Goal: Transaction & Acquisition: Purchase product/service

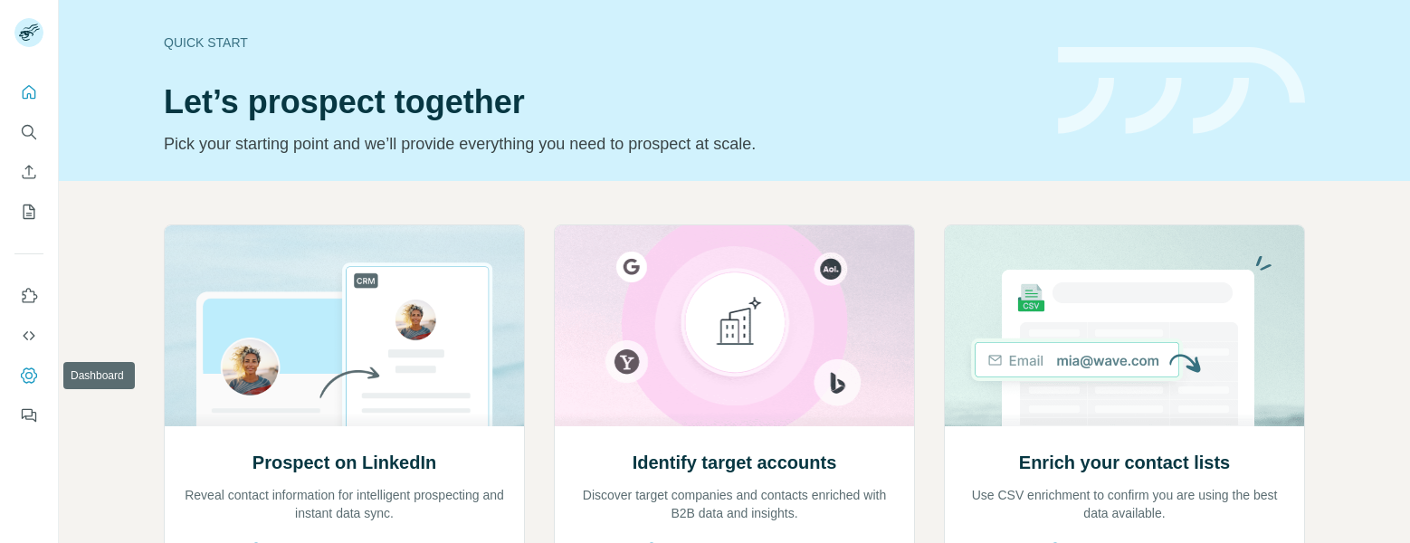
click at [31, 371] on icon "Dashboard" at bounding box center [29, 375] width 18 height 18
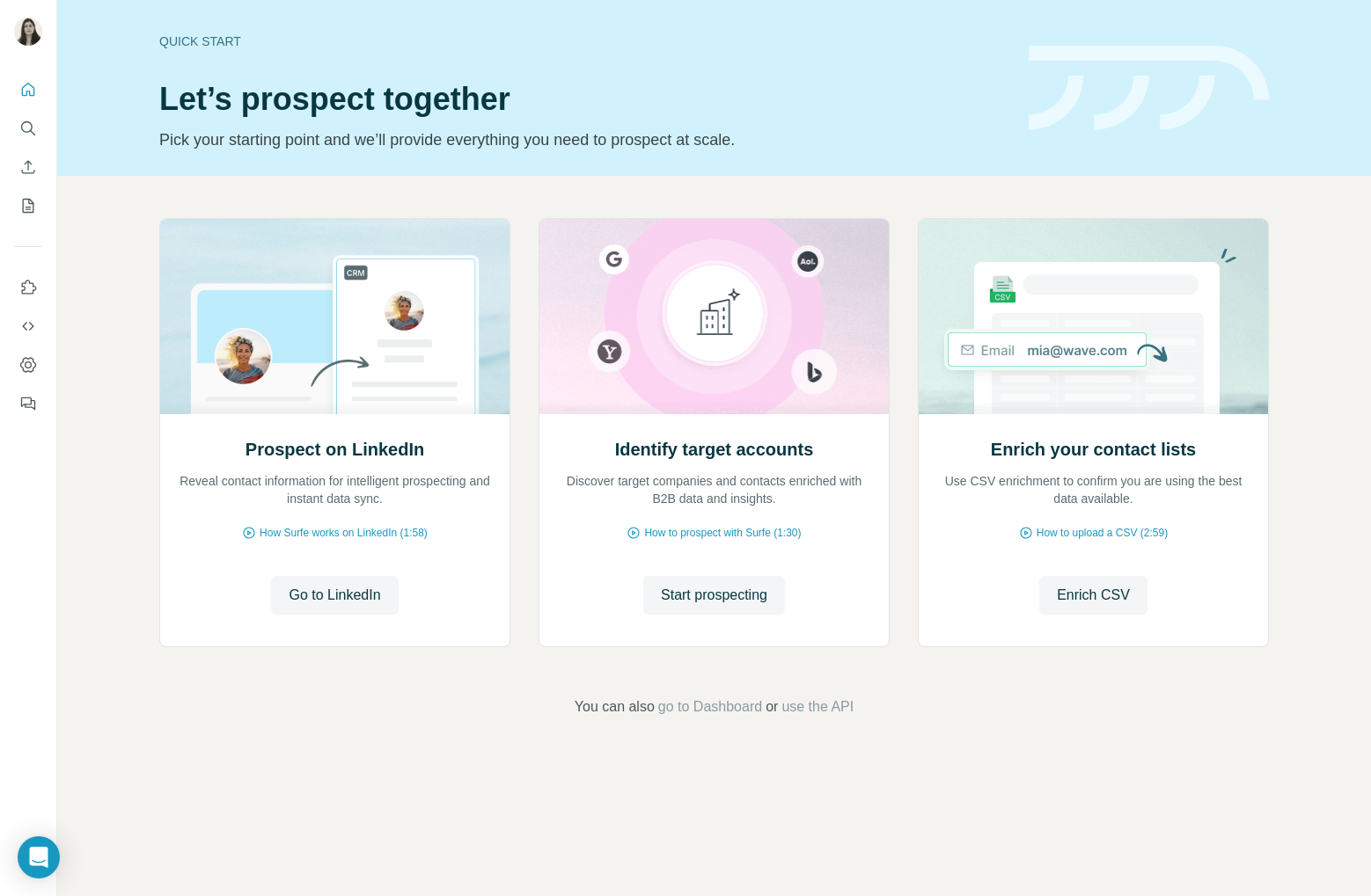
click at [1065, 527] on div "Prospect on LinkedIn Reveal contact information for intelligent prospecting and…" at bounding box center [714, 467] width 1314 height 584
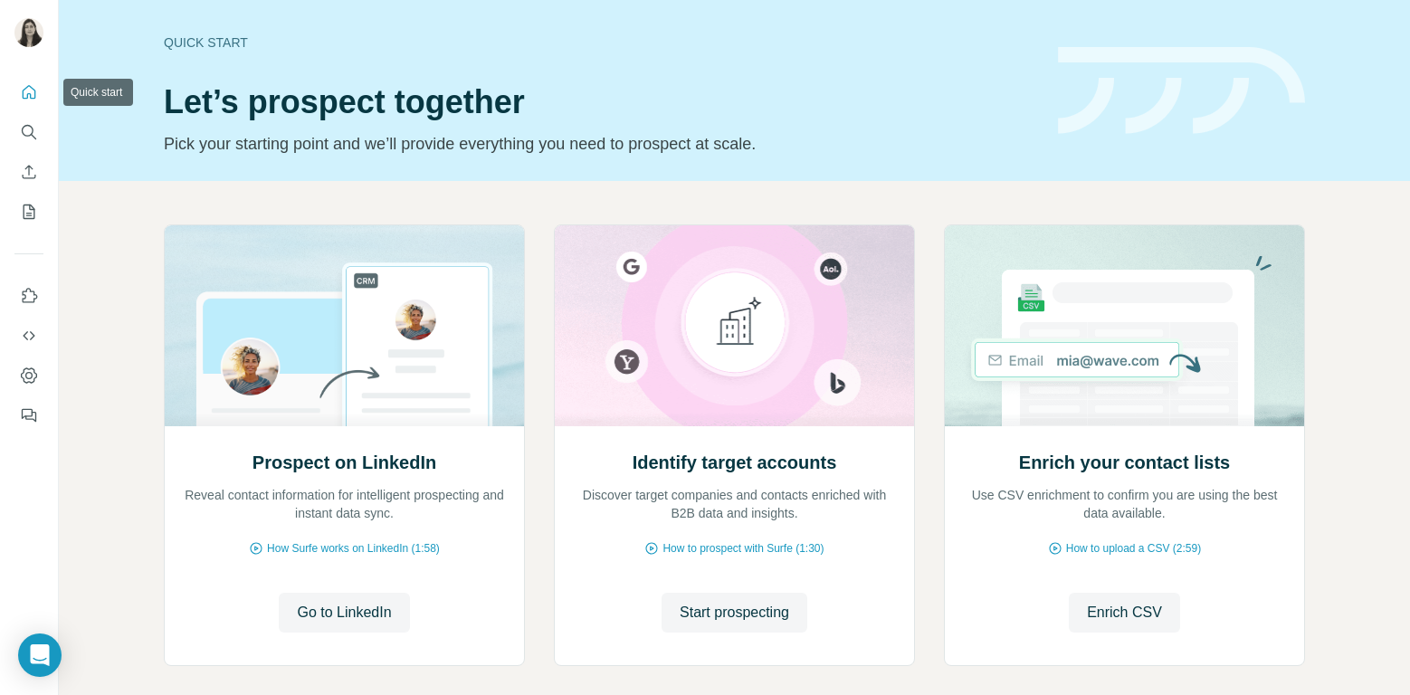
click at [28, 90] on icon "Quick start" at bounding box center [29, 92] width 18 height 18
click at [21, 100] on icon "Quick start" at bounding box center [29, 92] width 18 height 18
click at [31, 129] on icon "Search" at bounding box center [29, 132] width 18 height 18
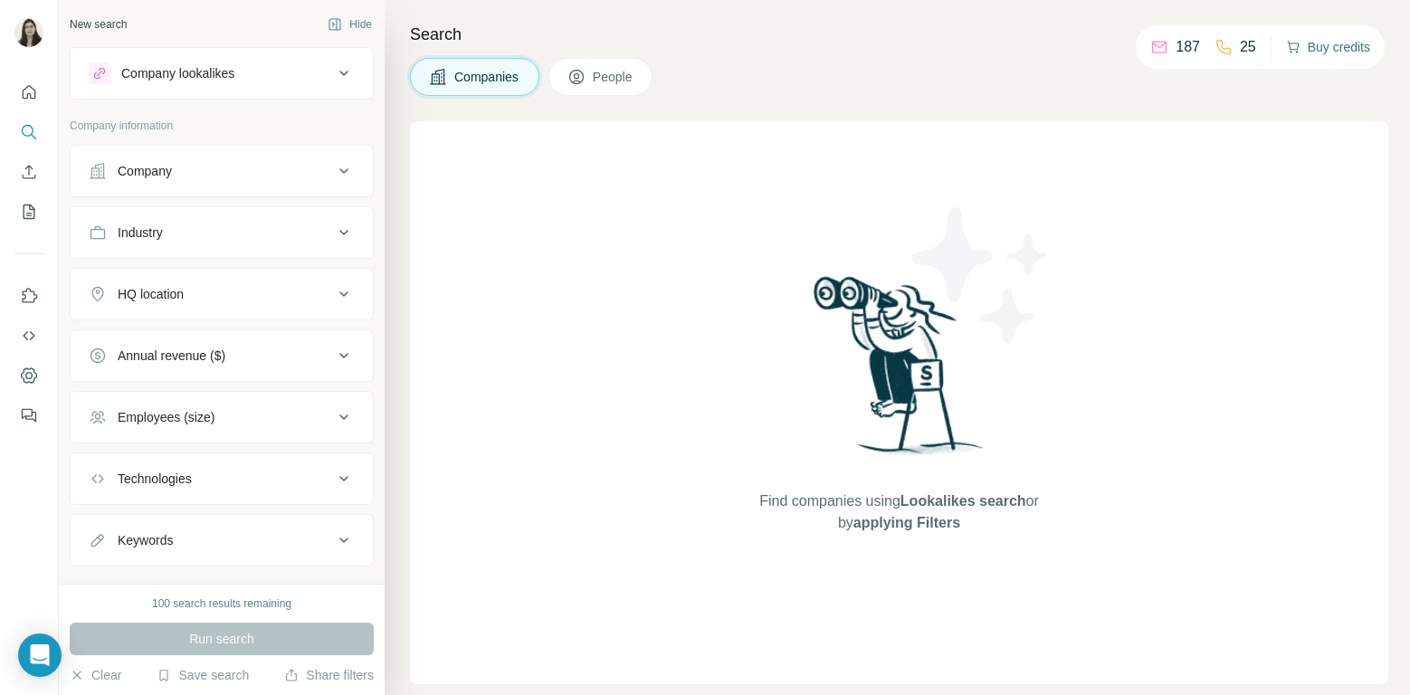
click at [1333, 46] on button "Buy credits" at bounding box center [1328, 46] width 84 height 25
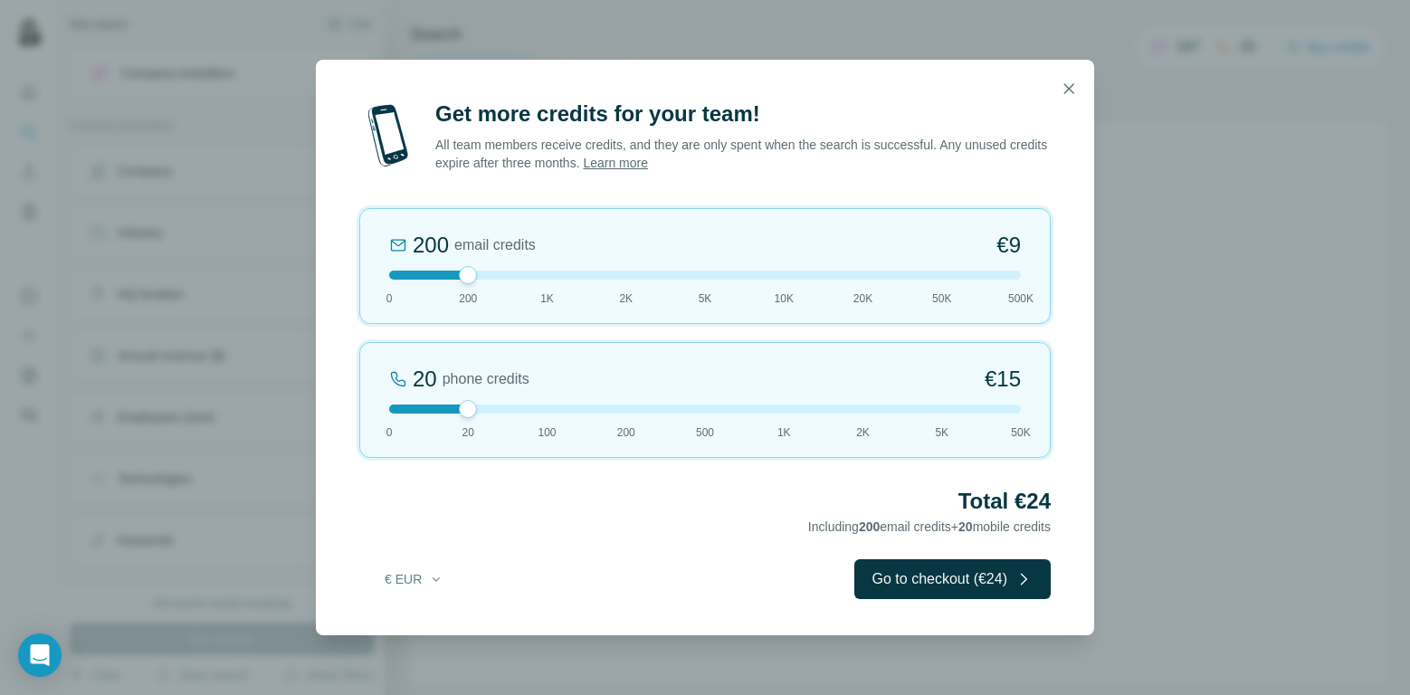
click at [547, 276] on div at bounding box center [704, 275] width 631 height 9
drag, startPoint x: 467, startPoint y: 402, endPoint x: 389, endPoint y: 427, distance: 81.8
click at [389, 427] on div "0 phone credits €0 0 20 100 200 500 1K 2K 5K 50K" at bounding box center [704, 400] width 691 height 116
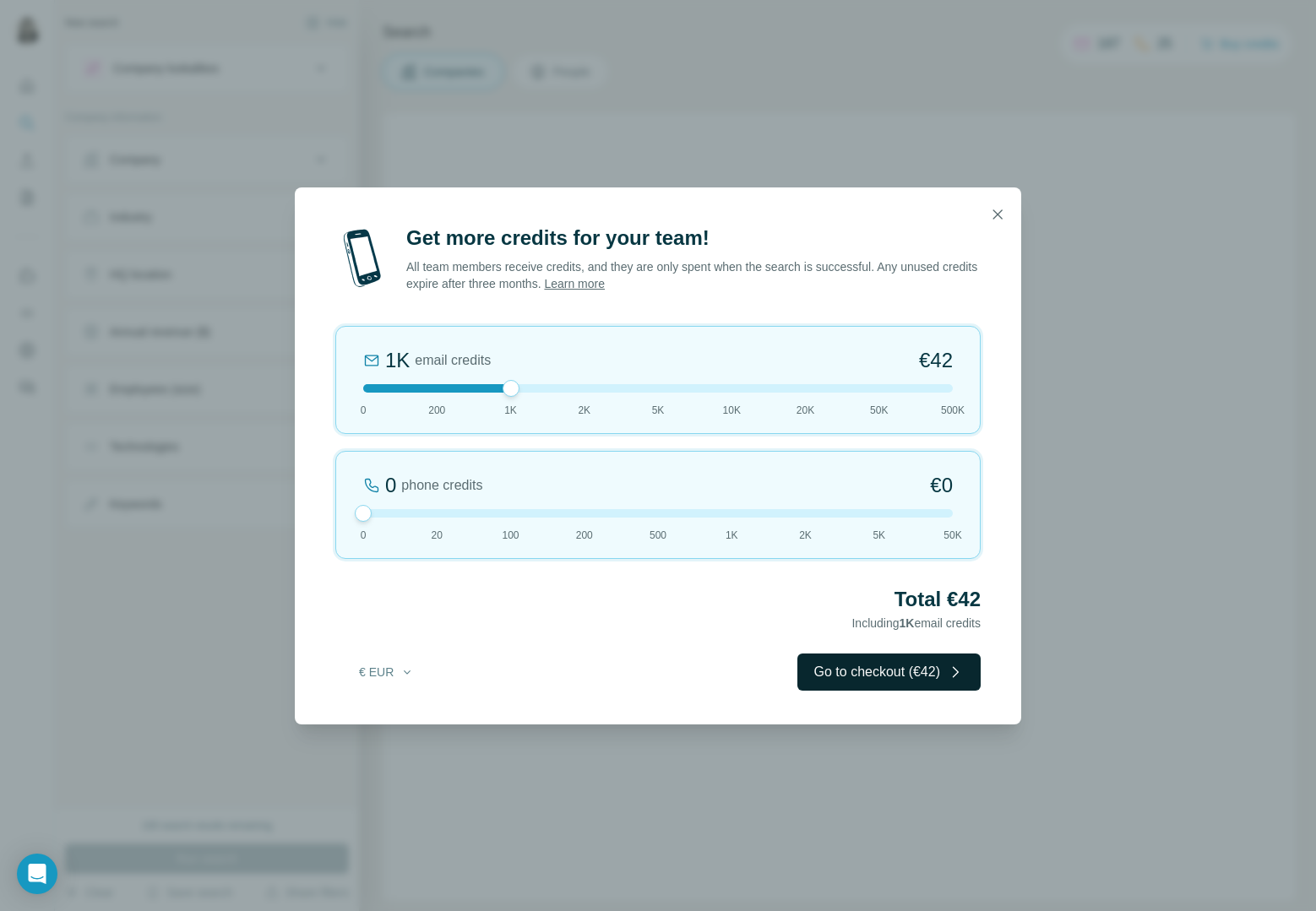
click at [926, 506] on button "Go to checkout (€42)" at bounding box center [889, 672] width 183 height 37
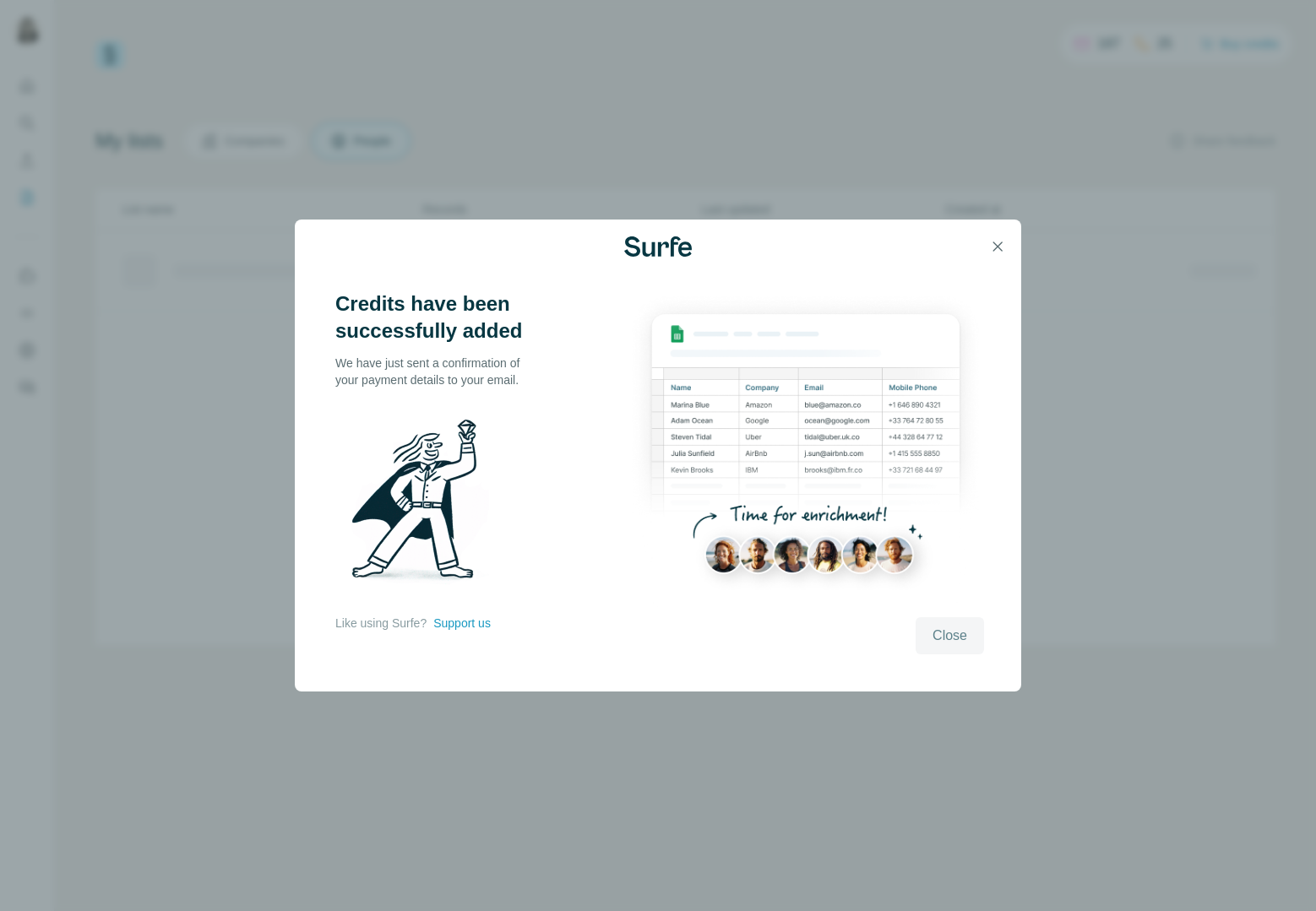
click at [948, 627] on span "Close" at bounding box center [949, 636] width 35 height 21
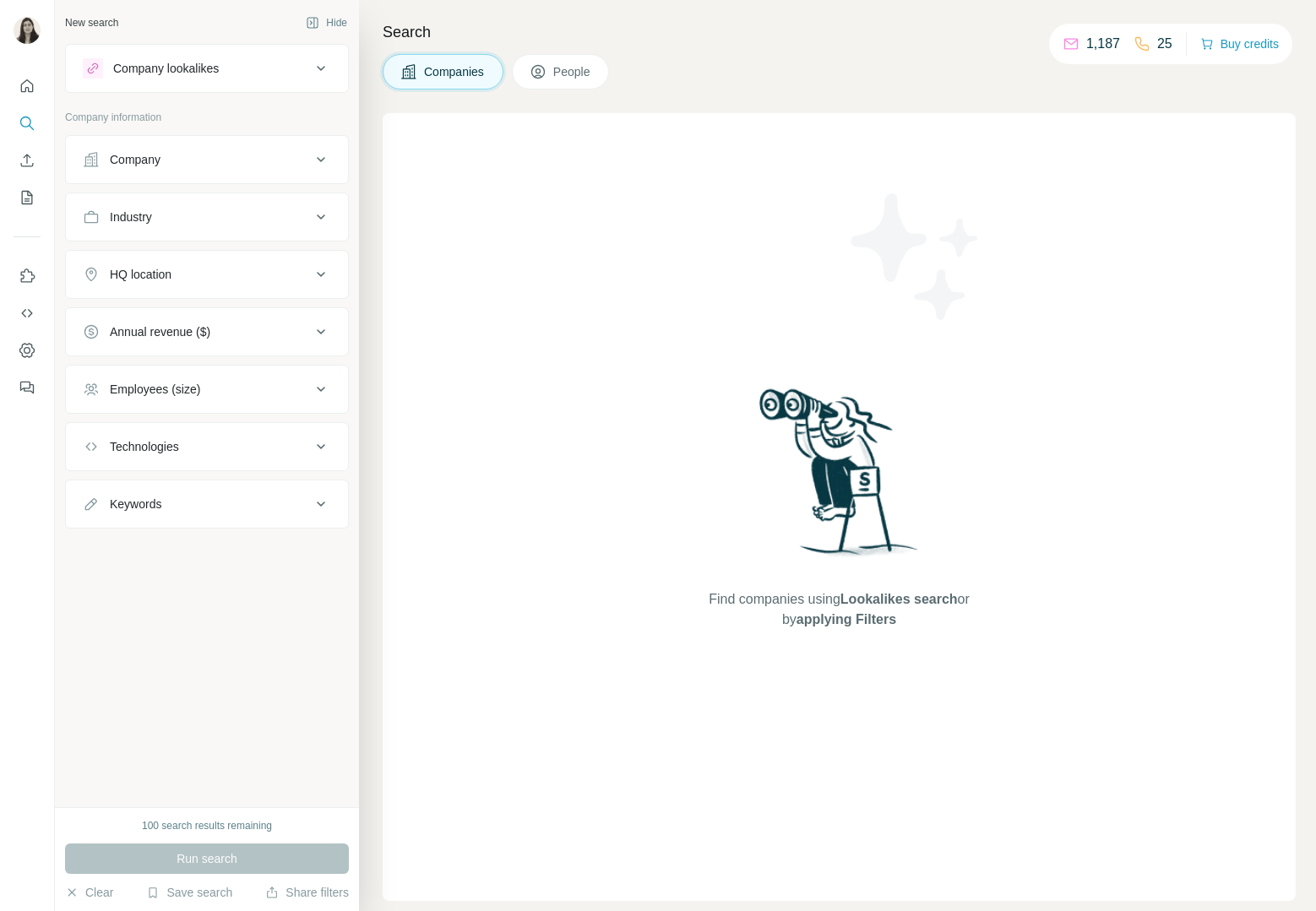
click at [1230, 413] on div "Find companies using Lookalikes search or by applying Filters" at bounding box center [839, 507] width 913 height 788
click at [23, 91] on icon "Quick start" at bounding box center [28, 86] width 13 height 13
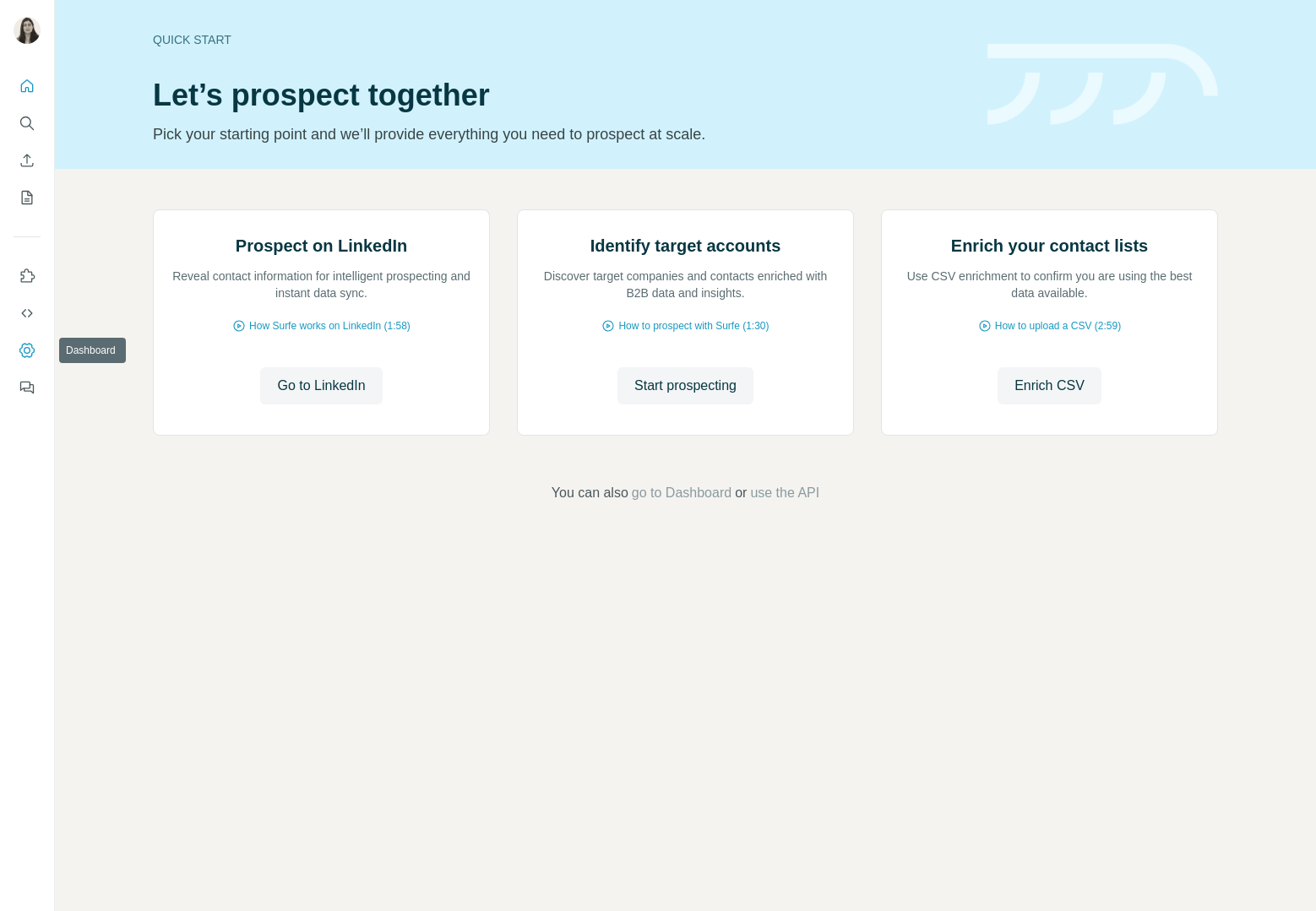
click at [28, 350] on icon "Dashboard" at bounding box center [27, 350] width 17 height 17
click at [1182, 503] on footer "You can also go to Dashboard or use the API" at bounding box center [684, 493] width 1166 height 21
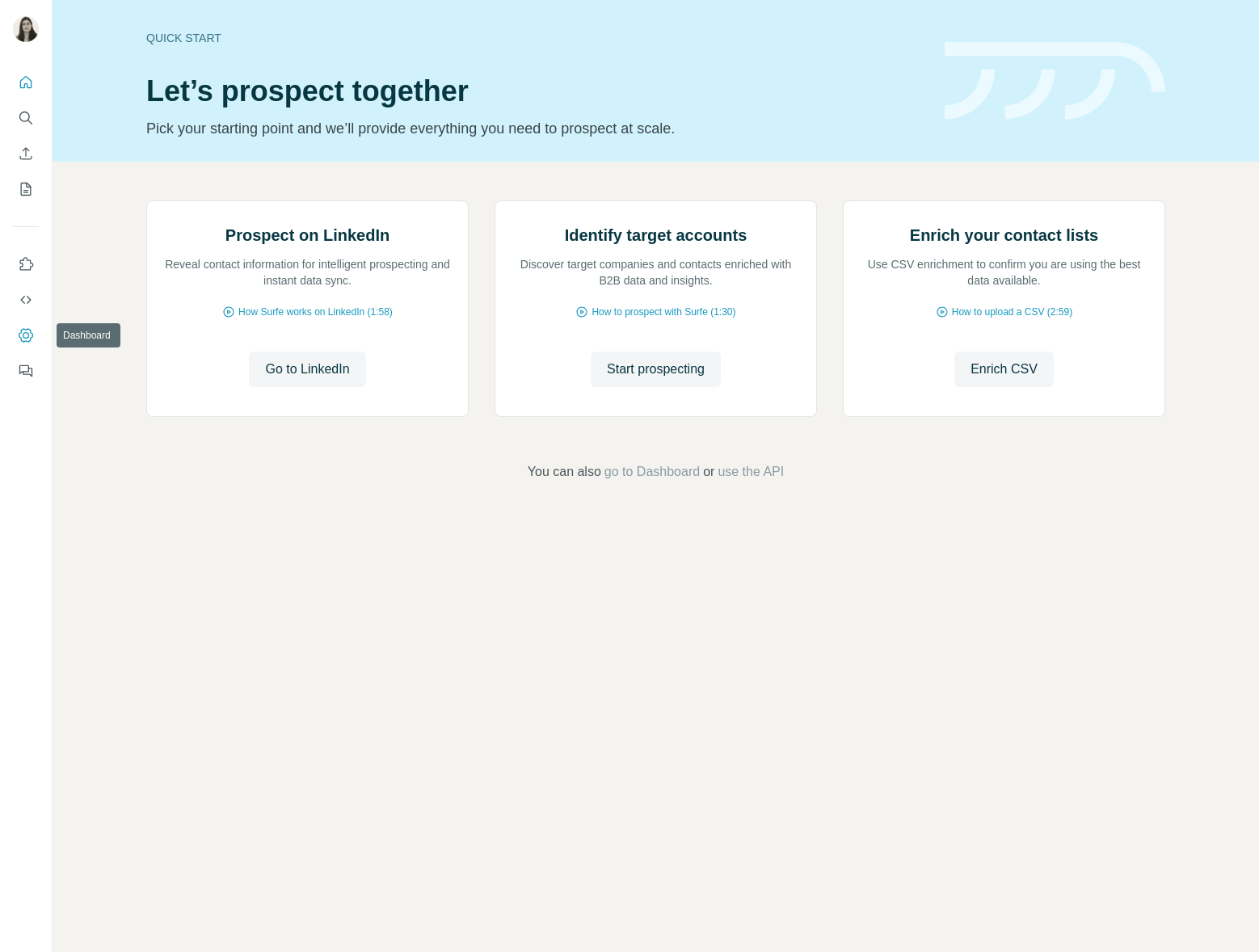
click at [28, 338] on icon "Dashboard" at bounding box center [26, 335] width 16 height 16
